Goal: Information Seeking & Learning: Learn about a topic

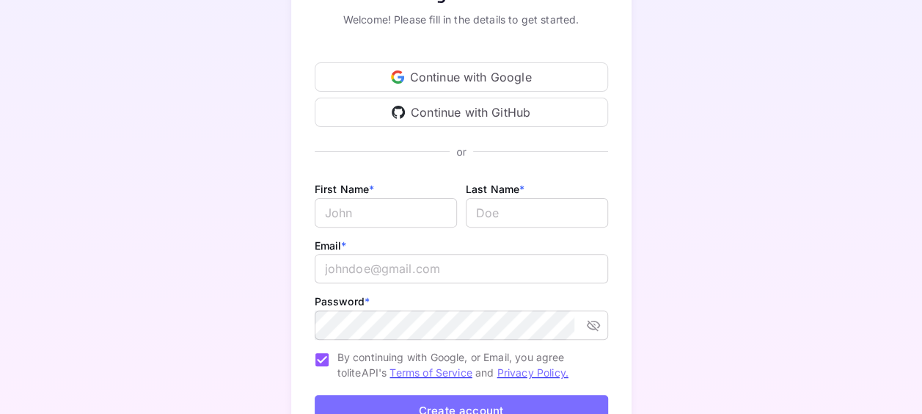
scroll to position [126, 0]
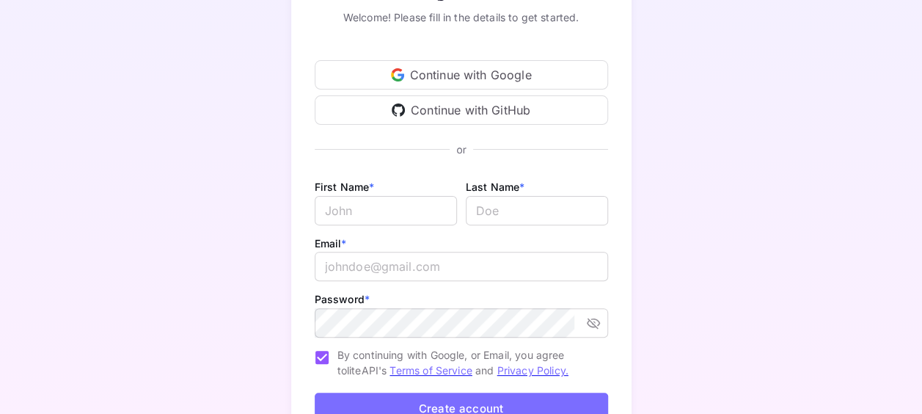
click at [524, 76] on div "Continue with Google" at bounding box center [462, 74] width 294 height 29
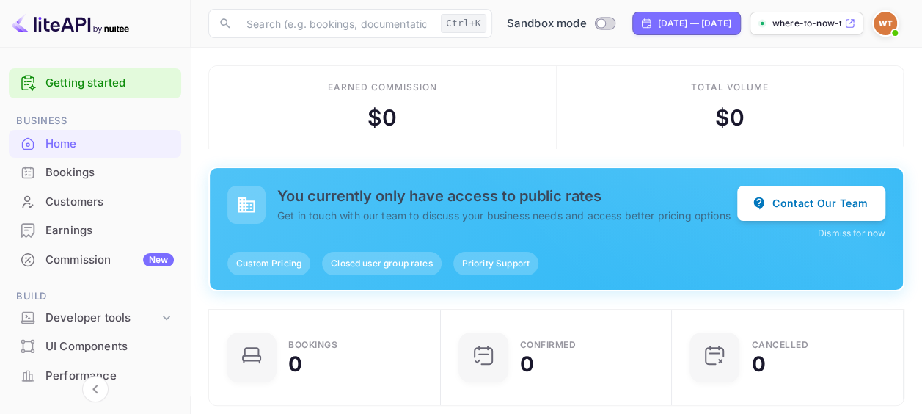
click at [130, 88] on link "Getting started" at bounding box center [110, 83] width 128 height 17
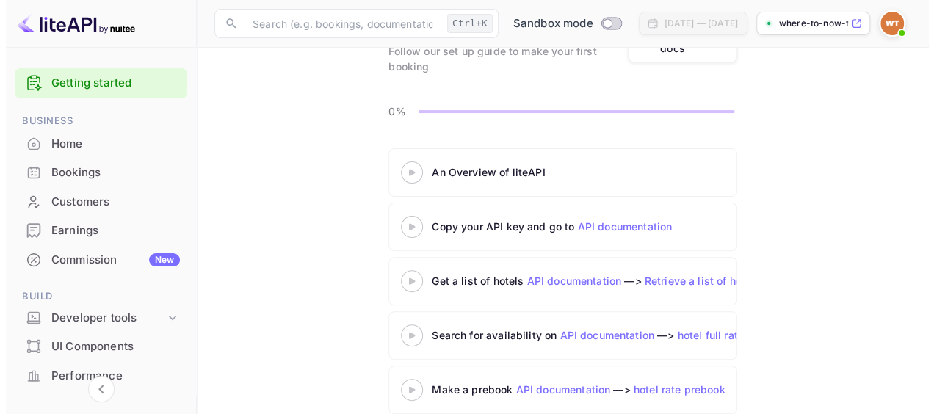
scroll to position [113, 0]
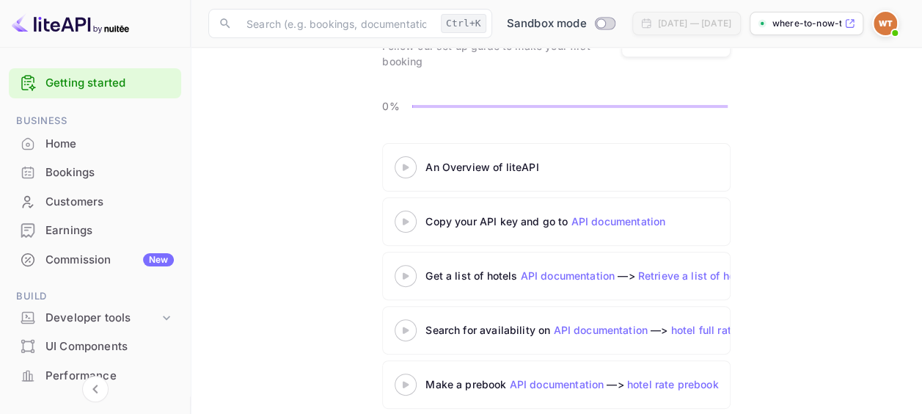
click at [492, 175] on div "An Overview of liteAPI" at bounding box center [594, 167] width 398 height 22
click at [414, 166] on icon at bounding box center [405, 167] width 51 height 7
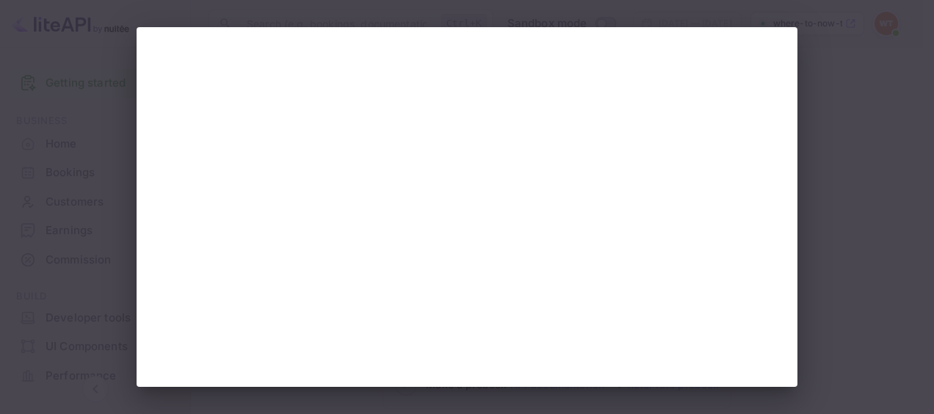
click at [862, 214] on div at bounding box center [467, 207] width 934 height 414
